Goal: Transaction & Acquisition: Purchase product/service

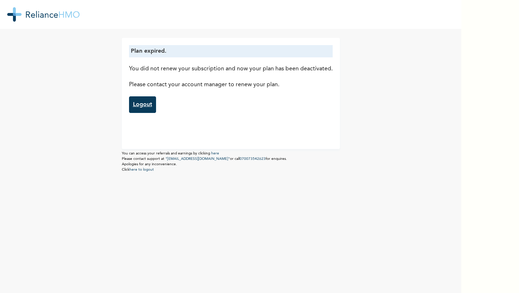
click at [137, 108] on link "Logout" at bounding box center [142, 104] width 27 height 17
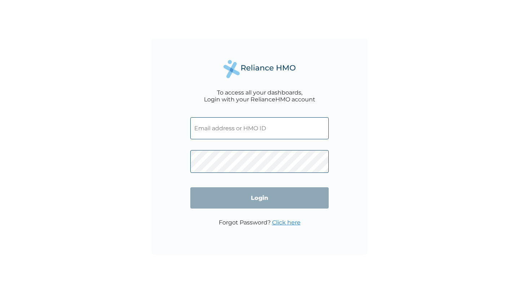
type input "nayaumunna@gmail.com"
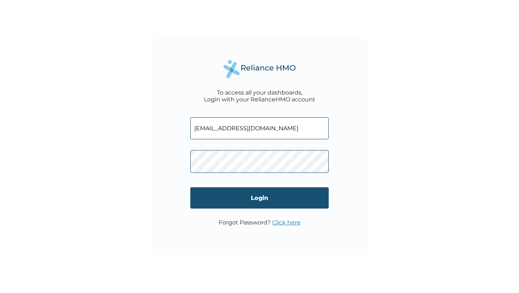
click at [266, 204] on input "Login" at bounding box center [259, 197] width 138 height 21
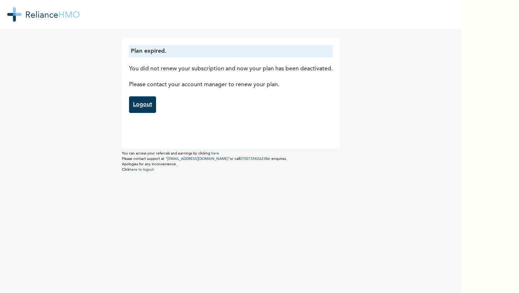
click at [145, 104] on link "Logout" at bounding box center [142, 104] width 27 height 17
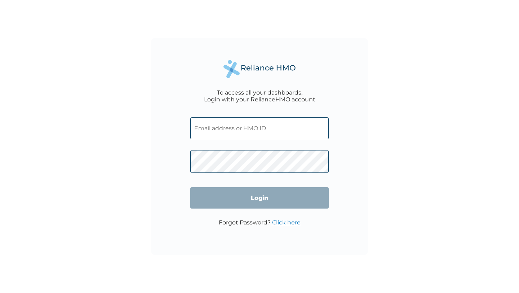
type input "[EMAIL_ADDRESS][DOMAIN_NAME]"
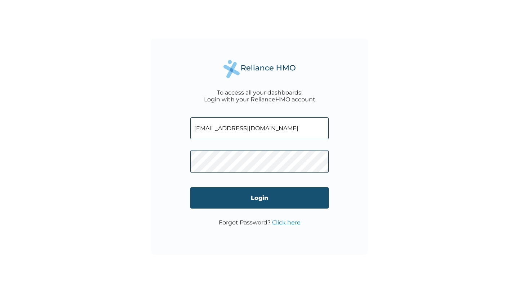
click at [264, 201] on input "Login" at bounding box center [259, 197] width 138 height 21
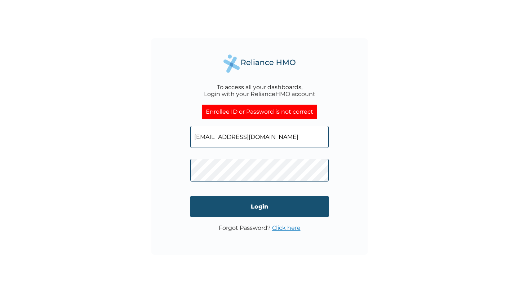
click at [270, 206] on input "Login" at bounding box center [259, 206] width 138 height 21
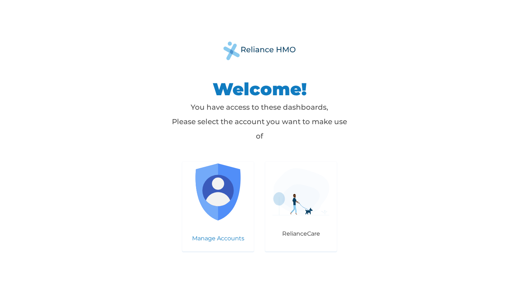
click at [217, 213] on img at bounding box center [218, 191] width 57 height 57
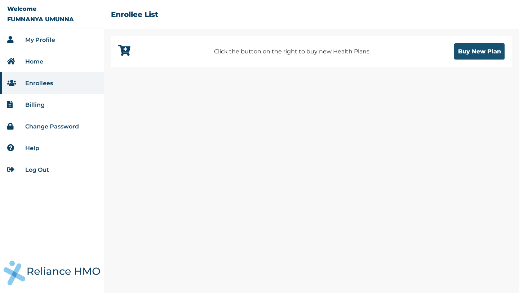
click at [464, 53] on button "Buy New Plan" at bounding box center [479, 51] width 50 height 16
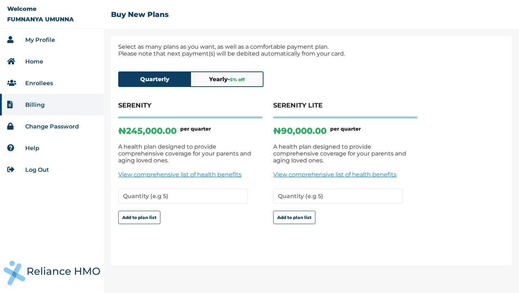
click at [159, 81] on button "Quarterly" at bounding box center [155, 79] width 72 height 14
click at [151, 212] on button "Add to plan list" at bounding box center [139, 217] width 42 height 13
click at [175, 190] on input "number" at bounding box center [183, 196] width 130 height 15
type input "1"
click at [149, 213] on button "Add to plan list" at bounding box center [139, 217] width 42 height 13
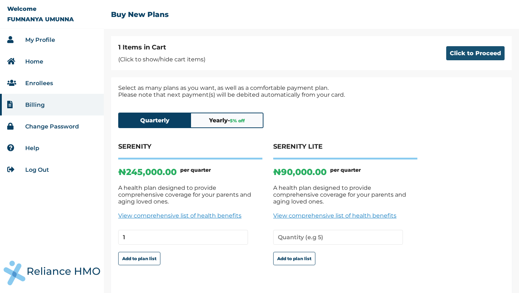
click at [460, 52] on button "Click to Proceed" at bounding box center [475, 53] width 58 height 14
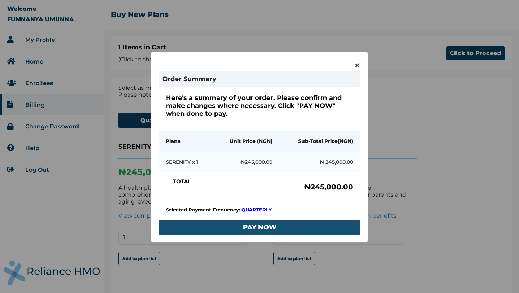
click at [264, 228] on button "PAY NOW" at bounding box center [260, 227] width 202 height 15
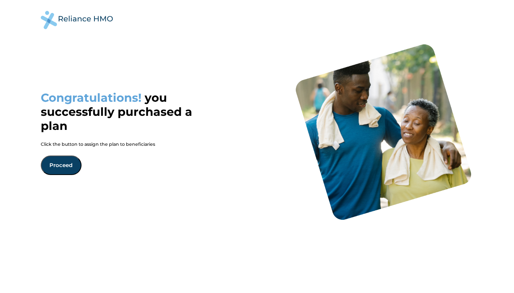
click at [59, 165] on button "Proceed" at bounding box center [61, 164] width 41 height 19
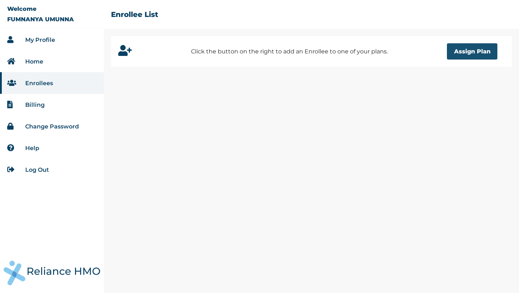
click at [454, 53] on button "Assign Plan" at bounding box center [472, 51] width 50 height 16
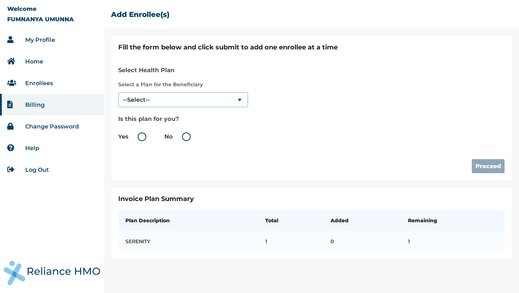
click at [186, 99] on select "--Select-- SERENITY" at bounding box center [183, 99] width 130 height 15
select select "18027"
click at [118, 92] on select "--Select-- SERENITY" at bounding box center [183, 99] width 130 height 15
click at [186, 139] on label "No" at bounding box center [179, 136] width 30 height 9
click at [180, 139] on input "No" at bounding box center [174, 137] width 12 height 12
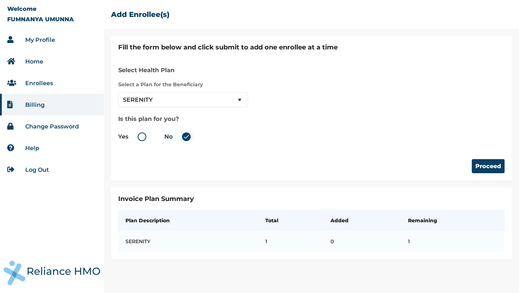
radio input "true"
click at [487, 165] on button "Proceed" at bounding box center [488, 166] width 33 height 14
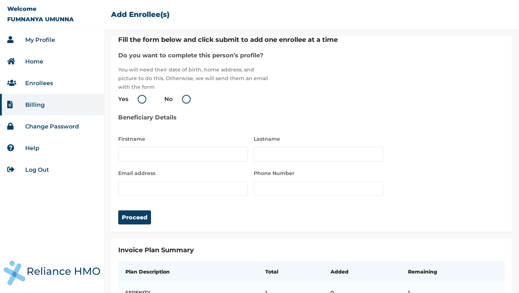
scroll to position [37, 0]
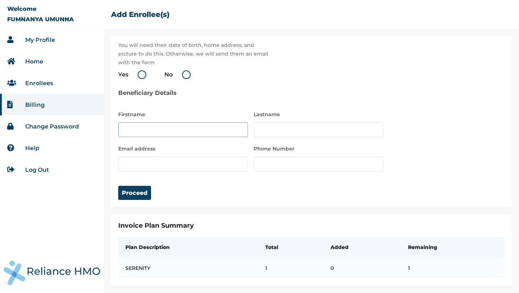
click at [191, 122] on input "text" at bounding box center [183, 129] width 130 height 15
type input "Ochuko"
click at [283, 125] on input "text" at bounding box center [319, 129] width 130 height 15
type input "Ukueku"
click at [177, 161] on input "email" at bounding box center [183, 163] width 130 height 15
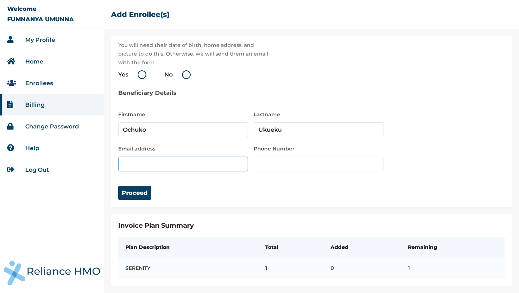
click at [194, 157] on input "email" at bounding box center [183, 163] width 130 height 15
click at [278, 192] on div "Proceed" at bounding box center [311, 185] width 386 height 28
click at [276, 156] on input "number" at bounding box center [319, 163] width 130 height 15
paste input "2348023624271"
type input "2348023624271"
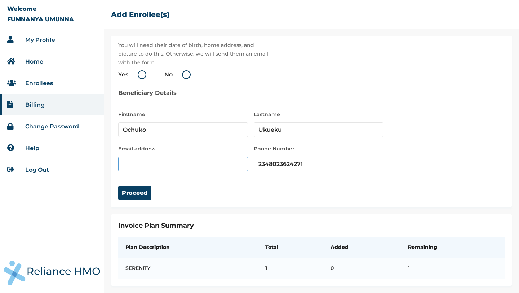
click at [199, 164] on input "email" at bounding box center [183, 163] width 130 height 15
click at [137, 160] on input "email" at bounding box center [183, 163] width 130 height 15
click at [202, 214] on div "Fill the form below and click submit to add one enrollee at a time Do you want …" at bounding box center [311, 249] width 401 height 71
click at [124, 126] on input "Ochuko" at bounding box center [183, 129] width 130 height 15
click at [260, 125] on input "Ukueku" at bounding box center [319, 129] width 130 height 15
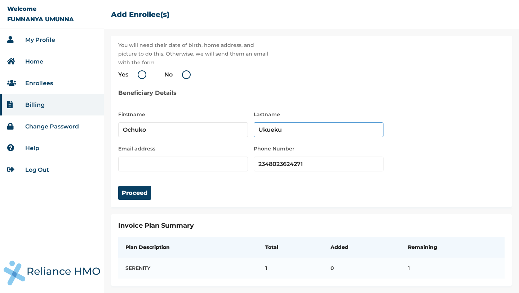
click at [304, 128] on input "Ukueku" at bounding box center [319, 129] width 130 height 15
click at [163, 159] on input "email" at bounding box center [183, 163] width 130 height 15
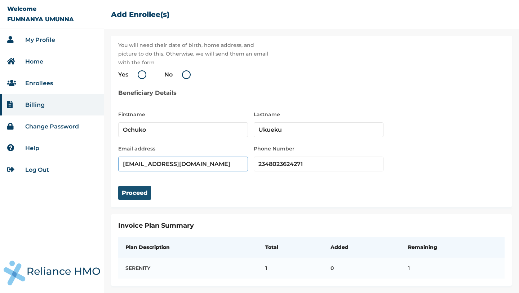
type input "[EMAIL_ADDRESS][DOMAIN_NAME]"
click at [140, 186] on button "Proceed" at bounding box center [134, 193] width 33 height 14
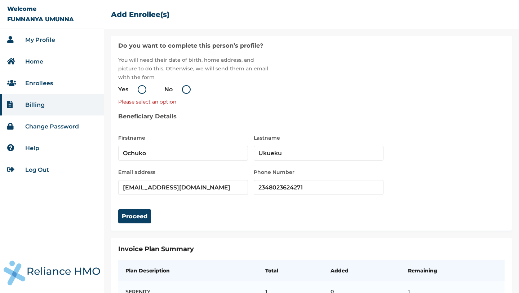
scroll to position [56, 0]
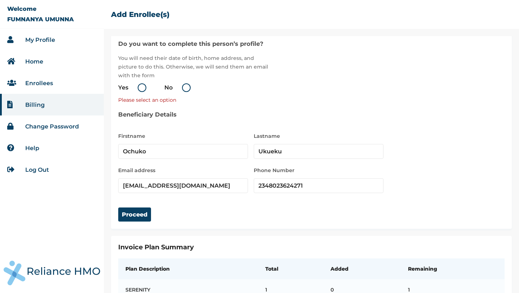
click at [142, 87] on label "Yes" at bounding box center [134, 87] width 32 height 9
click at [136, 87] on input "Yes" at bounding box center [130, 88] width 12 height 12
radio input "true"
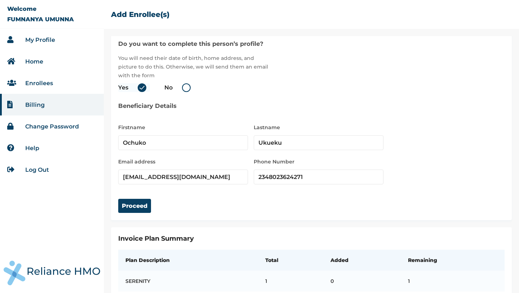
scroll to position [75, 0]
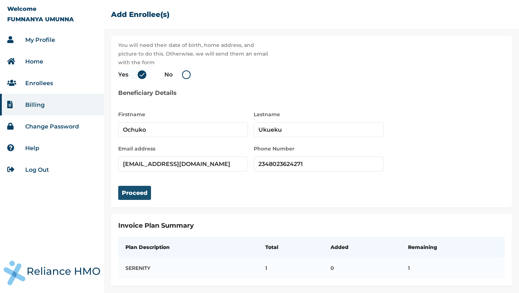
click at [134, 187] on button "Proceed" at bounding box center [134, 193] width 33 height 14
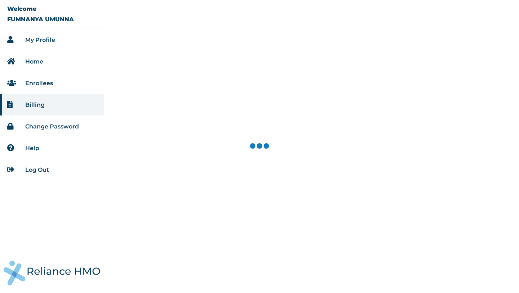
select select "18027"
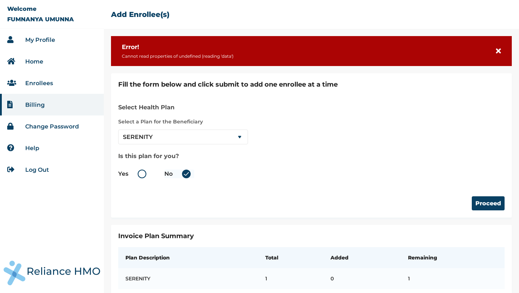
scroll to position [16, 0]
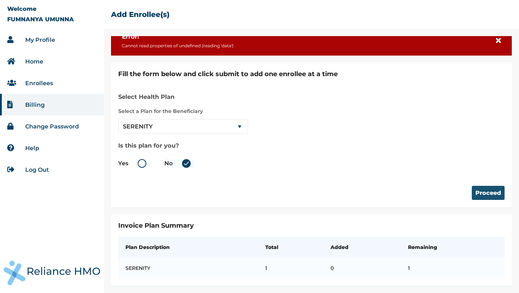
click at [482, 189] on button "Proceed" at bounding box center [488, 193] width 33 height 14
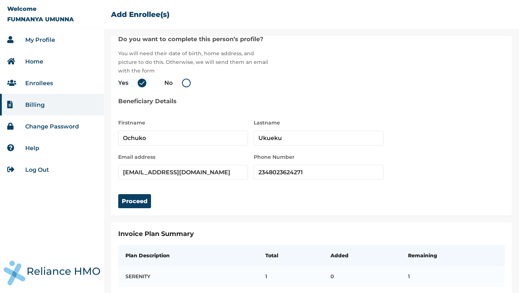
scroll to position [75, 0]
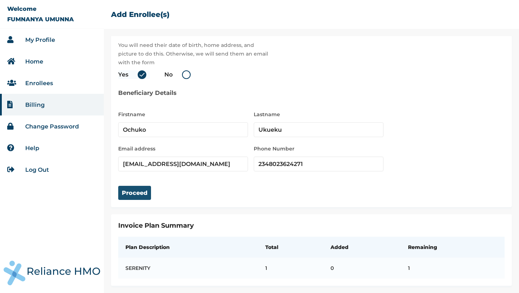
click at [136, 190] on button "Proceed" at bounding box center [134, 193] width 33 height 14
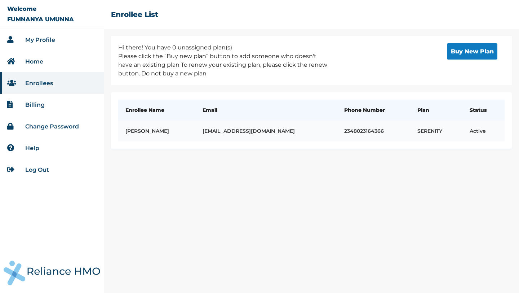
click at [187, 129] on td "[PERSON_NAME]" at bounding box center [156, 130] width 77 height 21
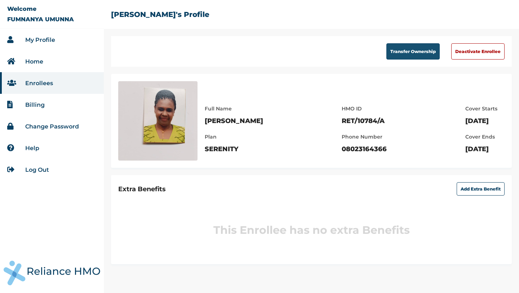
click at [425, 54] on button "Transfer Ownership" at bounding box center [412, 51] width 53 height 16
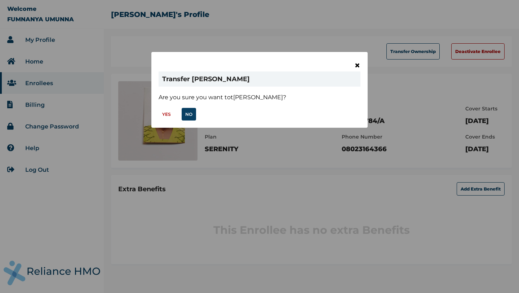
click at [357, 64] on span "×" at bounding box center [357, 65] width 6 height 12
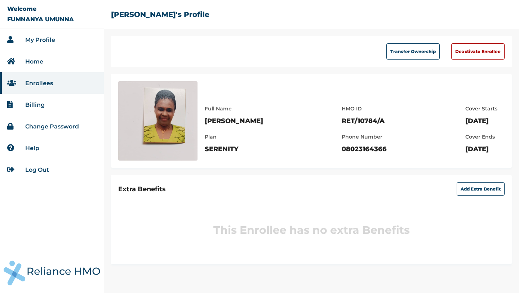
click at [37, 100] on li "Billing" at bounding box center [52, 105] width 104 height 22
click at [37, 103] on link "Billing" at bounding box center [34, 104] width 19 height 7
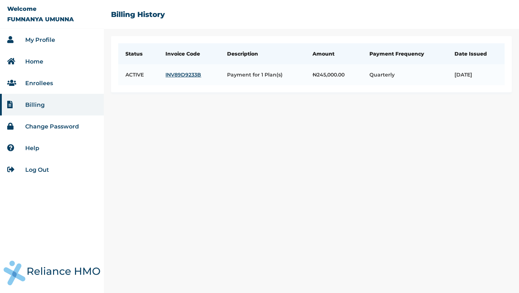
click at [45, 82] on link "Enrollees" at bounding box center [39, 83] width 28 height 7
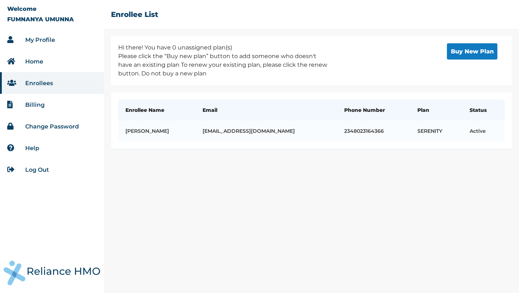
click at [476, 54] on button "Buy New Plan" at bounding box center [472, 51] width 50 height 16
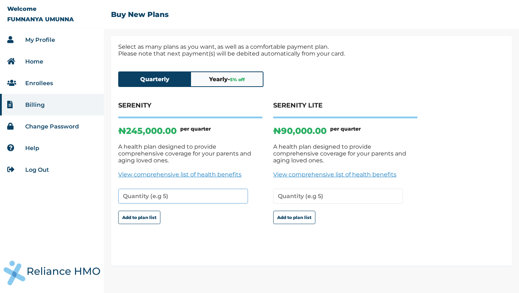
click at [143, 192] on input "number" at bounding box center [183, 196] width 130 height 15
type input "1"
click at [146, 212] on button "Add to plan list" at bounding box center [139, 217] width 42 height 13
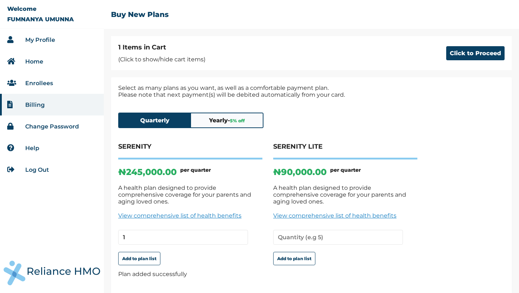
scroll to position [15, 0]
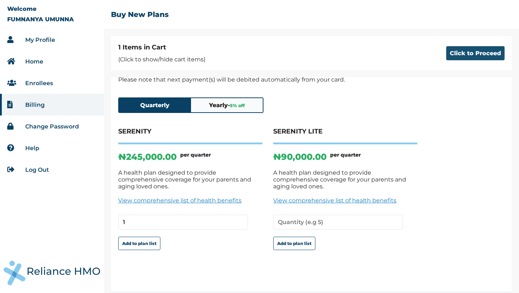
click at [461, 51] on button "Click to Proceed" at bounding box center [475, 53] width 58 height 14
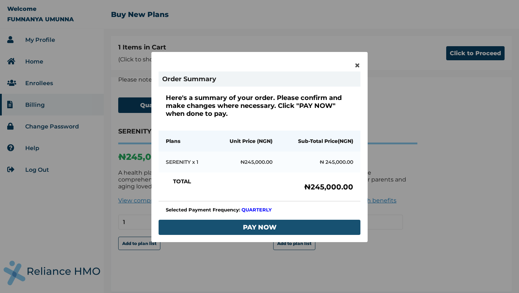
click at [274, 225] on button "PAY NOW" at bounding box center [260, 227] width 202 height 15
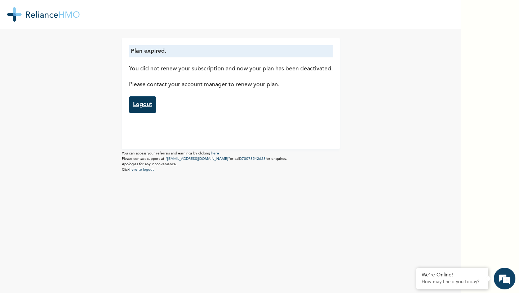
click at [143, 109] on link "Logout" at bounding box center [142, 104] width 27 height 17
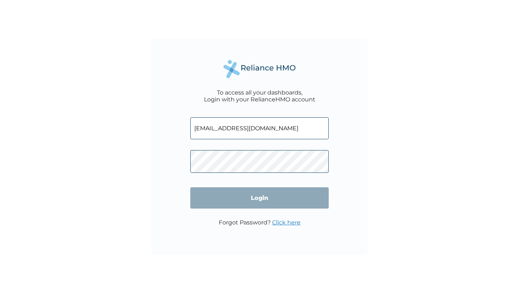
click at [241, 133] on input "[EMAIL_ADDRESS][DOMAIN_NAME]" at bounding box center [259, 128] width 138 height 22
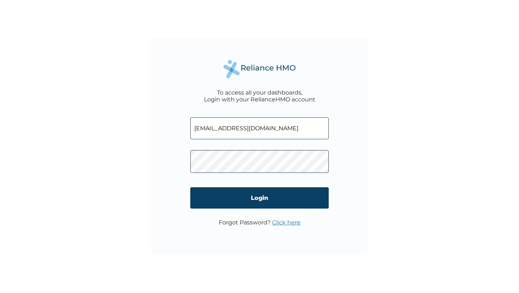
type input "[EMAIL_ADDRESS][DOMAIN_NAME]"
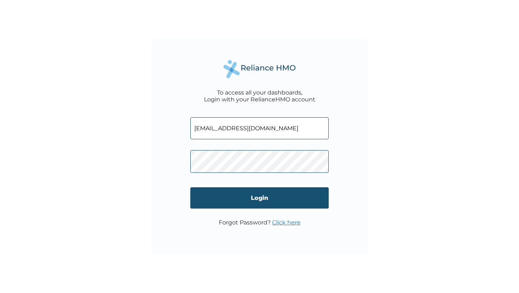
click at [230, 200] on input "Login" at bounding box center [259, 197] width 138 height 21
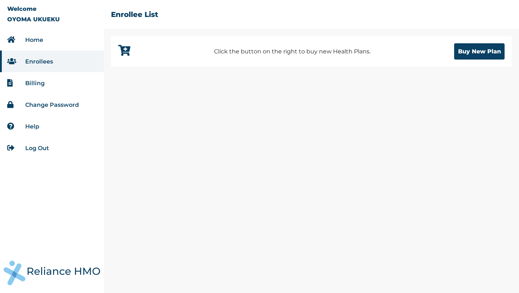
click at [39, 86] on link "Billing" at bounding box center [34, 83] width 19 height 7
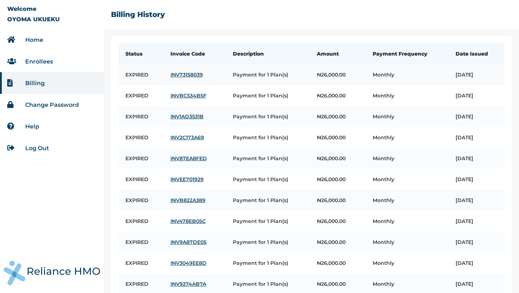
click at [187, 74] on link "INV73158039" at bounding box center [195, 74] width 48 height 6
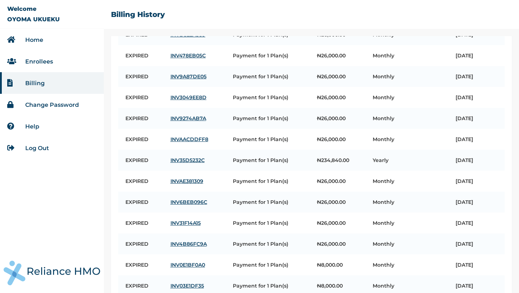
scroll to position [40, 0]
click at [35, 146] on link "Log Out" at bounding box center [37, 148] width 24 height 7
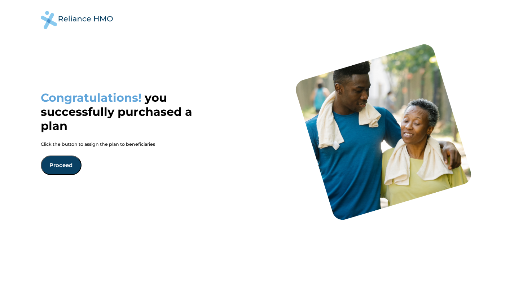
click at [59, 165] on button "Proceed" at bounding box center [61, 164] width 41 height 19
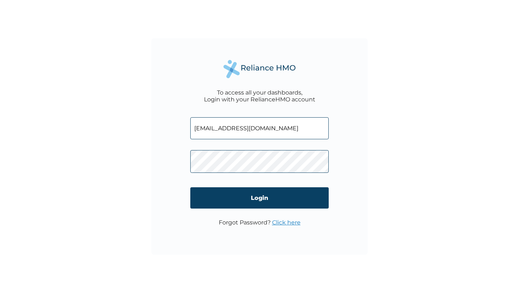
drag, startPoint x: 262, startPoint y: 127, endPoint x: 188, endPoint y: 127, distance: 73.9
click at [188, 127] on div "To access all your dashboards, Login with your RelianceHMO account o.ukueku@gma…" at bounding box center [259, 146] width 216 height 216
type input "nayaumunna@gmail.com"
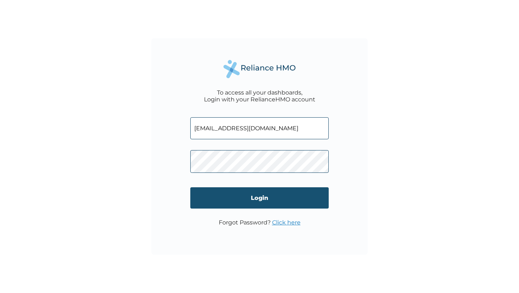
click at [245, 190] on input "Login" at bounding box center [259, 197] width 138 height 21
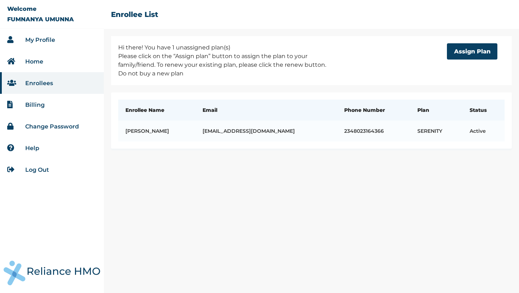
click at [41, 103] on link "Billing" at bounding box center [34, 104] width 19 height 7
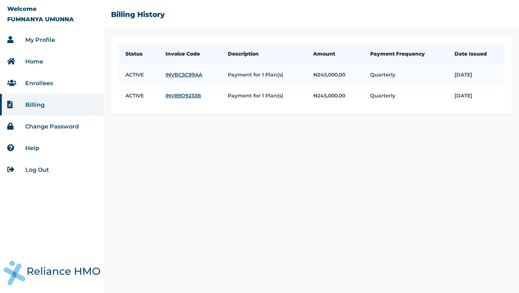
click at [54, 85] on li "Enrollees" at bounding box center [52, 83] width 104 height 22
click at [45, 83] on link "Enrollees" at bounding box center [39, 83] width 28 height 7
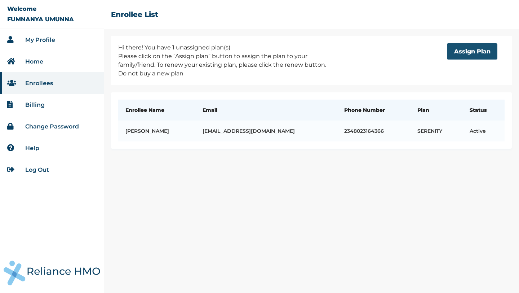
click at [470, 46] on button "Assign Plan" at bounding box center [472, 51] width 50 height 16
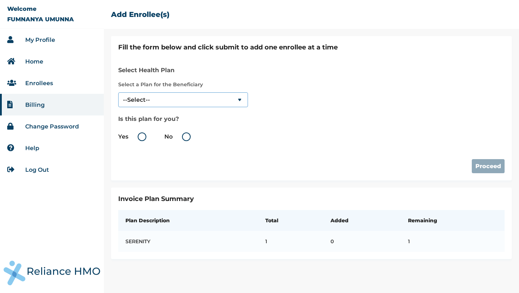
click at [206, 100] on select "--Select-- SERENITY" at bounding box center [183, 99] width 130 height 15
select select "18027"
click at [118, 92] on select "--Select-- SERENITY" at bounding box center [183, 99] width 130 height 15
click at [186, 137] on label "No" at bounding box center [179, 136] width 30 height 9
click at [180, 137] on input "No" at bounding box center [174, 137] width 12 height 12
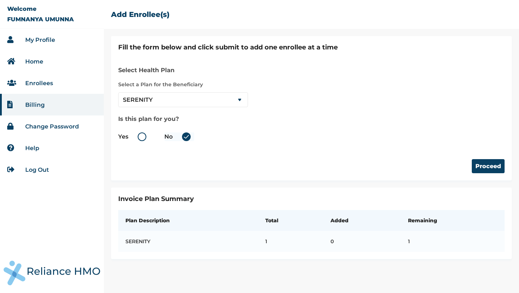
radio input "true"
click at [487, 170] on button "Proceed" at bounding box center [488, 166] width 33 height 14
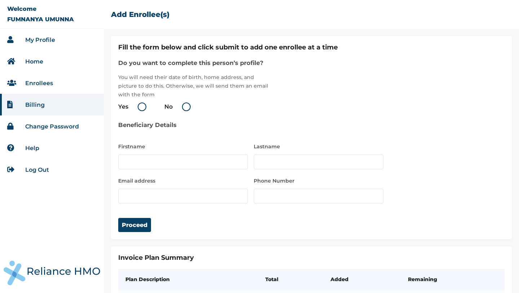
click at [141, 107] on label "Yes" at bounding box center [134, 106] width 32 height 9
click at [136, 107] on input "Yes" at bounding box center [130, 107] width 12 height 12
radio input "true"
click at [148, 156] on input "text" at bounding box center [183, 161] width 130 height 15
type input "Ochuko"
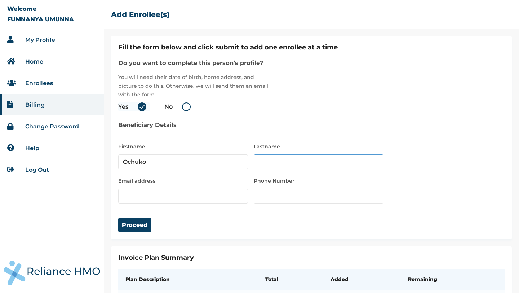
click at [268, 161] on input "text" at bounding box center [319, 161] width 130 height 15
type input "Ukueku"
click at [205, 194] on input "email" at bounding box center [183, 196] width 130 height 15
click at [276, 199] on input "number" at bounding box center [319, 196] width 130 height 15
paste input "2348023624271"
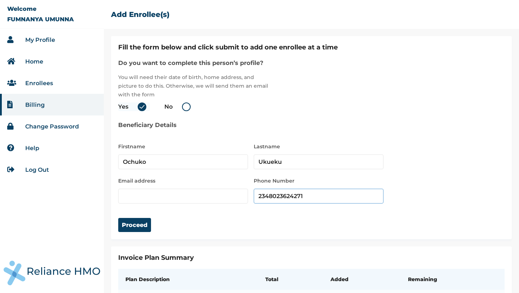
scroll to position [5, 0]
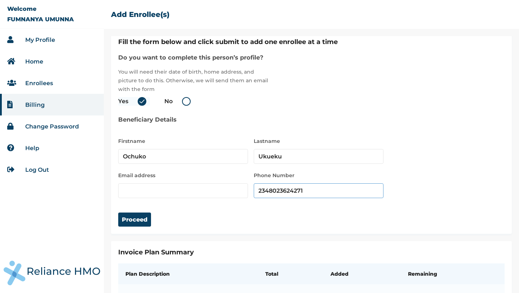
type input "2348023624271"
click at [200, 191] on input "email" at bounding box center [183, 190] width 130 height 15
click at [212, 169] on div "Email address Phone Number 2348023624271" at bounding box center [250, 181] width 265 height 34
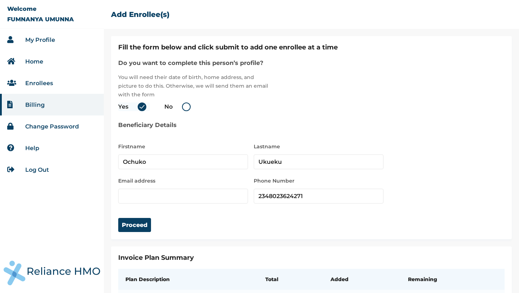
scroll to position [37, 0]
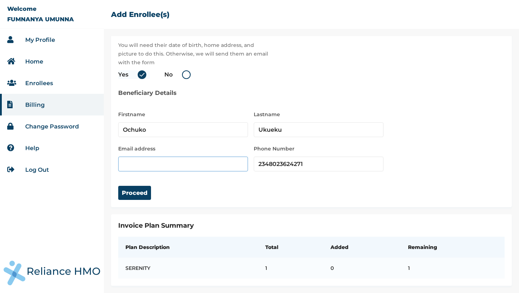
click at [168, 159] on input "email" at bounding box center [183, 163] width 130 height 15
click at [238, 88] on h3 "Beneficiary Details" at bounding box center [199, 92] width 162 height 9
click at [180, 158] on input "email" at bounding box center [183, 163] width 130 height 15
click at [273, 193] on div "Proceed" at bounding box center [311, 185] width 386 height 28
click at [186, 157] on input "email" at bounding box center [183, 163] width 130 height 15
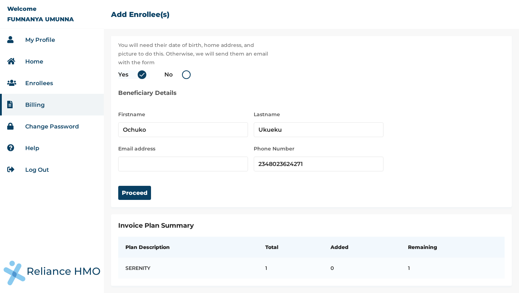
click at [192, 144] on label "Email address" at bounding box center [183, 148] width 130 height 9
